Goal: Task Accomplishment & Management: Manage account settings

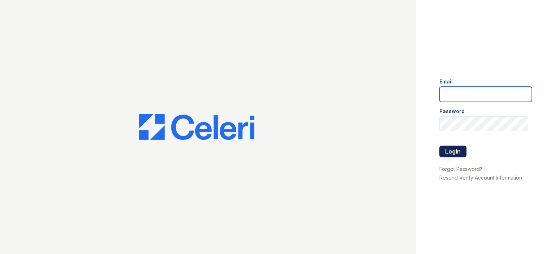
type input "[EMAIL_ADDRESS][DOMAIN_NAME]"
click at [441, 151] on button "Login" at bounding box center [452, 152] width 27 height 12
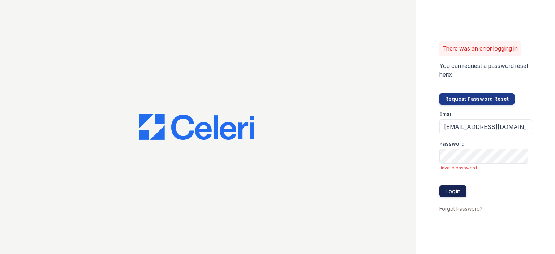
click at [446, 189] on button "Login" at bounding box center [452, 191] width 27 height 12
click at [462, 189] on button "Login" at bounding box center [452, 191] width 27 height 12
click at [483, 101] on button "Request Password Reset" at bounding box center [476, 99] width 75 height 12
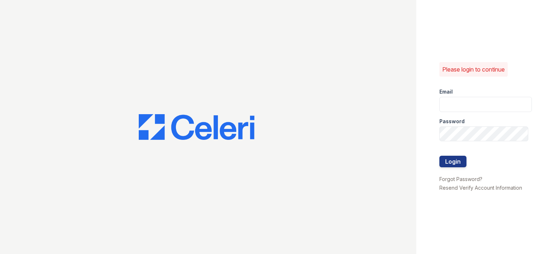
type input "[EMAIL_ADDRESS][DOMAIN_NAME]"
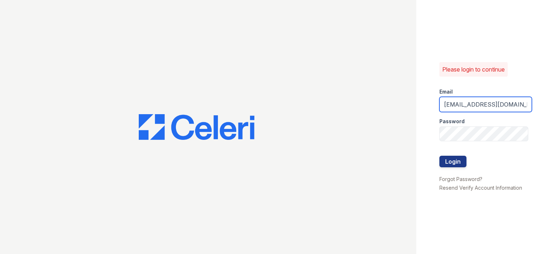
drag, startPoint x: 0, startPoint y: 0, endPoint x: 483, endPoint y: 101, distance: 493.2
click at [483, 101] on input "Victory1@cafmanagement.com" at bounding box center [485, 104] width 92 height 15
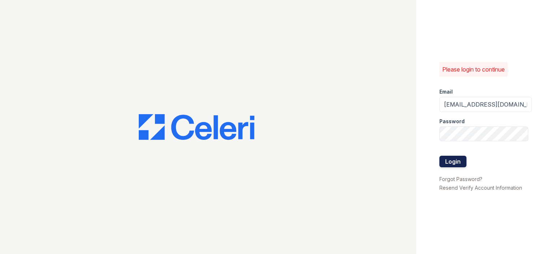
click at [465, 158] on button "Login" at bounding box center [452, 162] width 27 height 12
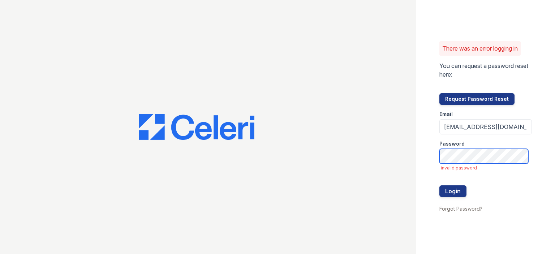
click at [421, 156] on div "There was an error logging in You can request a password reset here: Request Pa…" at bounding box center [485, 127] width 139 height 254
click at [450, 193] on button "Login" at bounding box center [452, 191] width 27 height 12
click at [409, 143] on div "There was an error logging in You can request a password reset here: Request Pa…" at bounding box center [277, 127] width 555 height 254
click at [439, 185] on button "Login" at bounding box center [452, 191] width 27 height 12
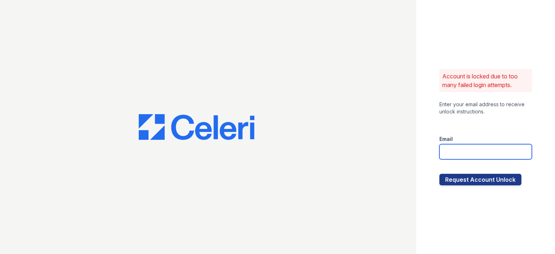
click at [451, 154] on input "email" at bounding box center [485, 151] width 92 height 15
type input "[EMAIL_ADDRESS][DOMAIN_NAME]"
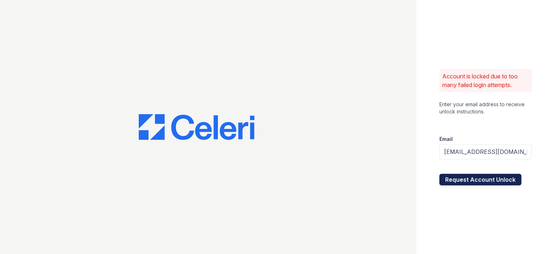
click at [468, 178] on button "Request Account Unlock" at bounding box center [480, 180] width 82 height 12
